Goal: Task Accomplishment & Management: Complete application form

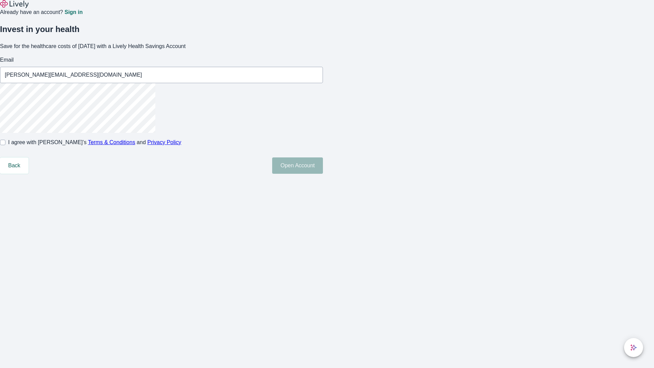
click at [5, 145] on input "I agree with Lively’s Terms & Conditions and Privacy Policy" at bounding box center [2, 142] width 5 height 5
checkbox input "true"
click at [323, 174] on button "Open Account" at bounding box center [297, 165] width 51 height 16
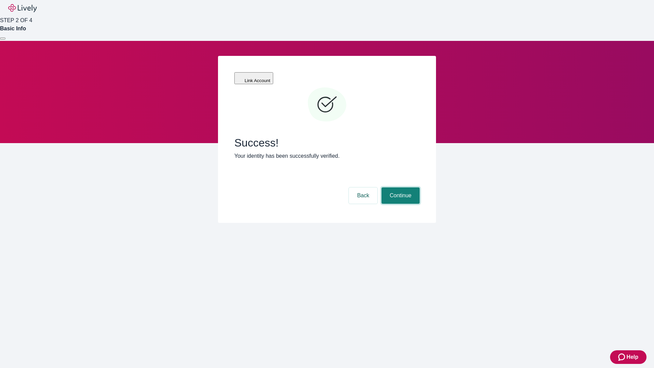
click at [399, 187] on button "Continue" at bounding box center [400, 195] width 38 height 16
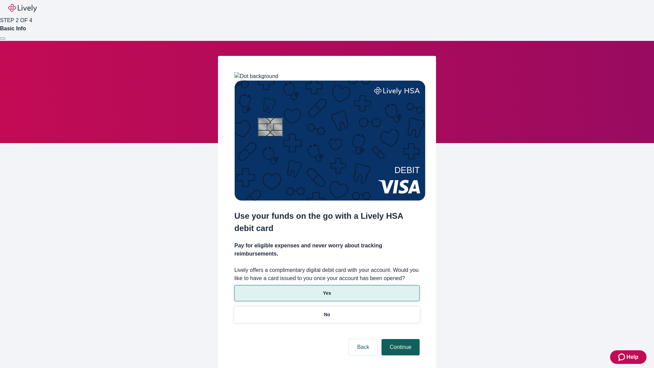
click at [327, 311] on p "No" at bounding box center [327, 314] width 6 height 7
click at [399, 339] on button "Continue" at bounding box center [400, 347] width 38 height 16
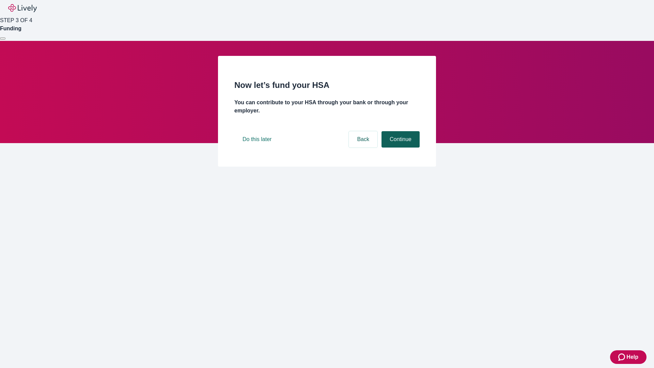
click at [399, 147] on button "Continue" at bounding box center [400, 139] width 38 height 16
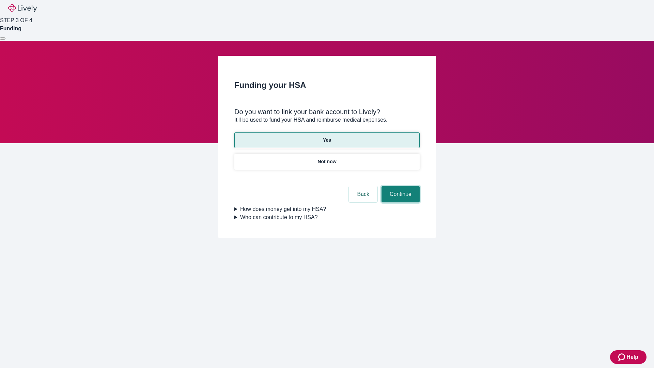
click at [399, 186] on button "Continue" at bounding box center [400, 194] width 38 height 16
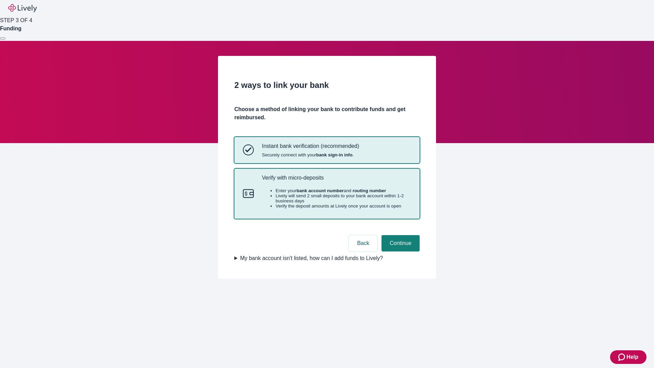
click at [336, 181] on p "Verify with micro-deposits" at bounding box center [336, 177] width 149 height 6
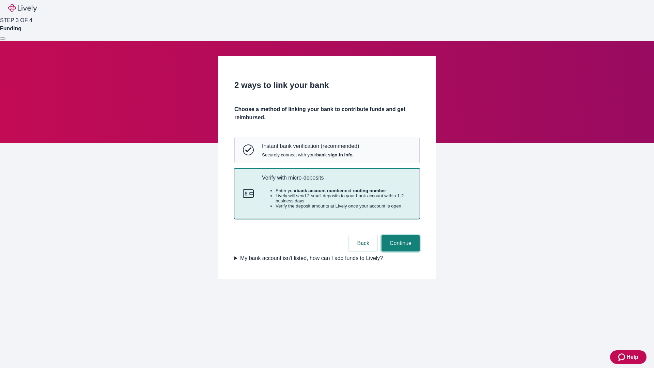
click at [399, 251] on button "Continue" at bounding box center [400, 243] width 38 height 16
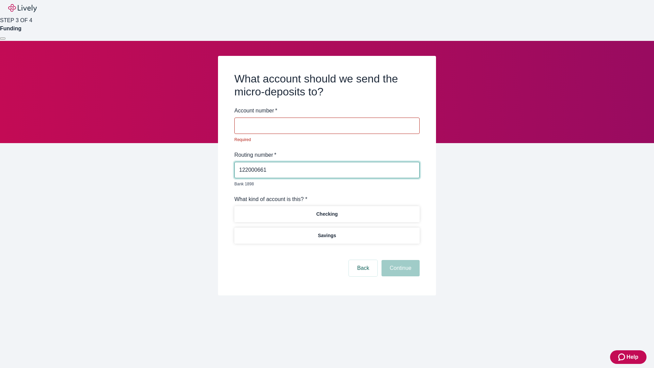
type input "122000661"
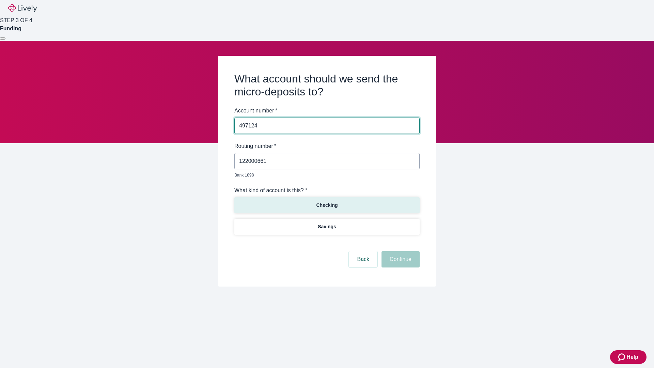
type input "497124"
click at [327, 202] on p "Checking" at bounding box center [326, 205] width 21 height 7
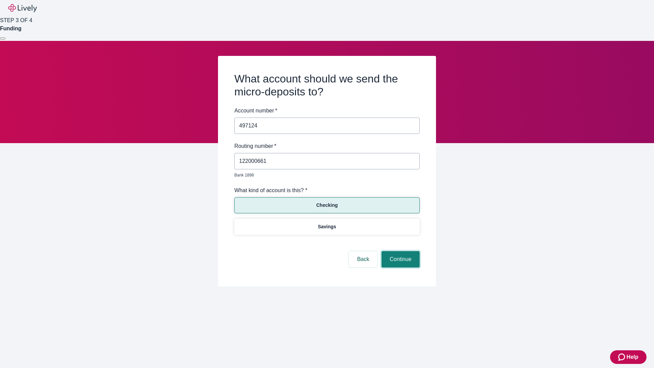
click at [399, 251] on button "Continue" at bounding box center [400, 259] width 38 height 16
